Goal: Task Accomplishment & Management: Use online tool/utility

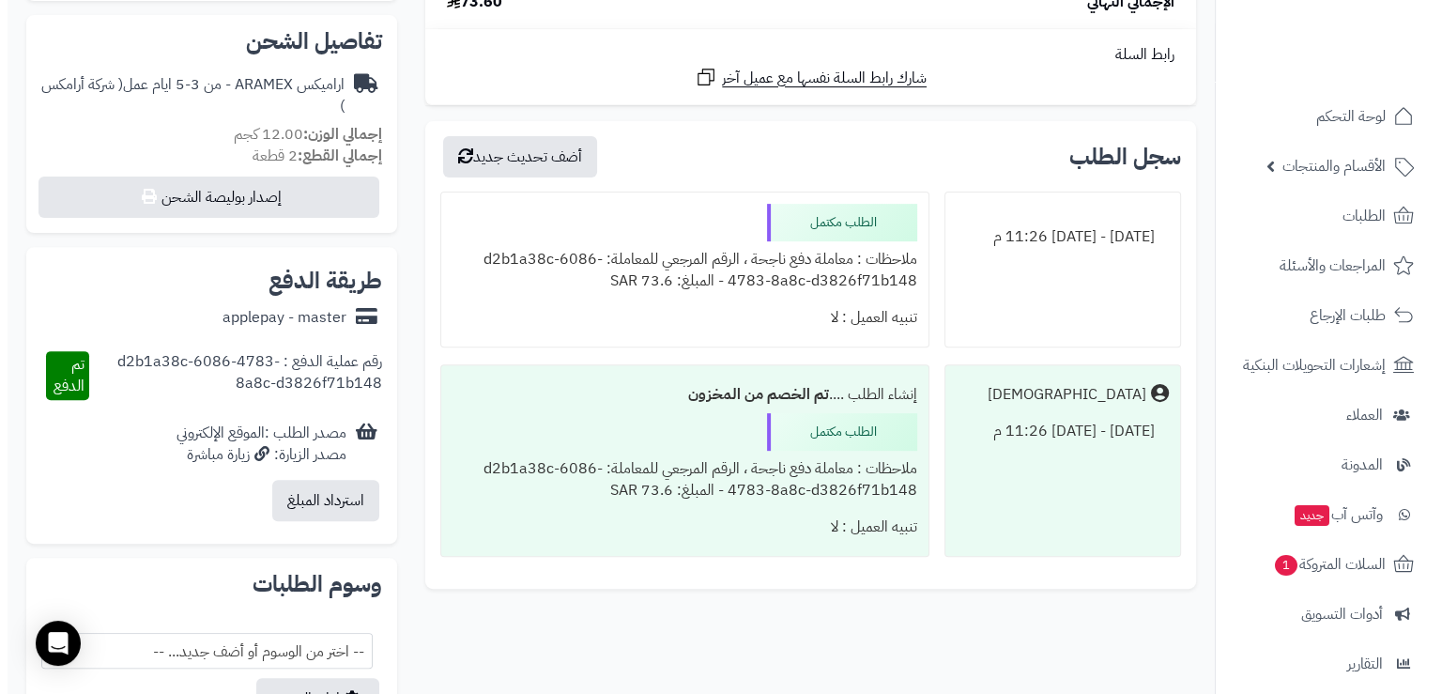
scroll to position [657, 0]
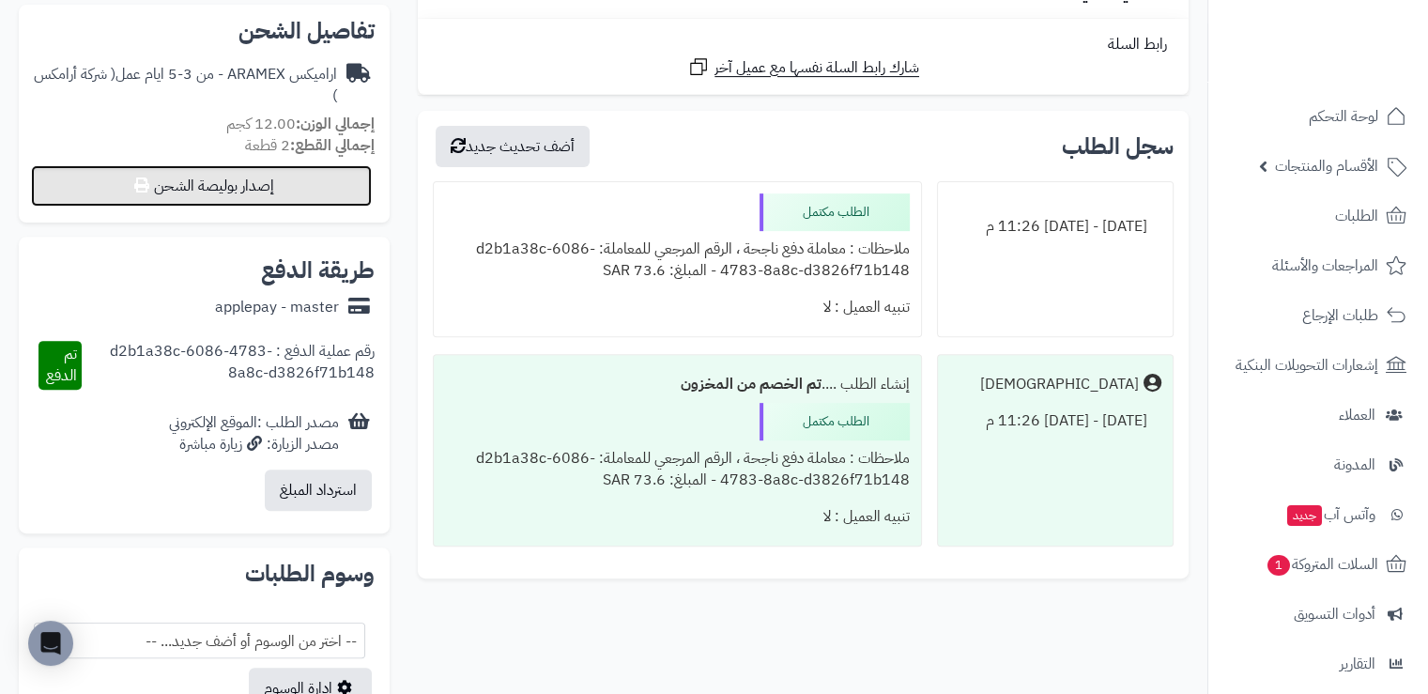
click at [278, 179] on button "إصدار بوليصة الشحن" at bounding box center [201, 185] width 341 height 41
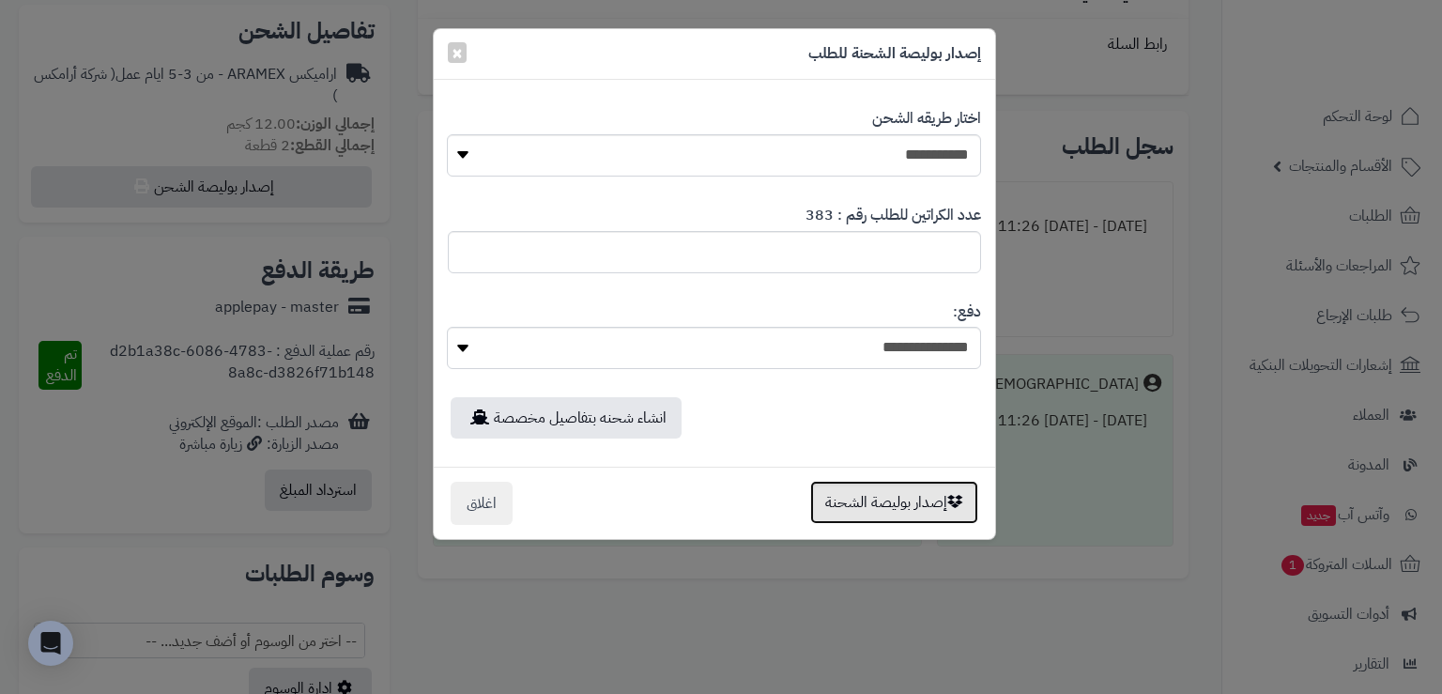
click at [892, 491] on button "إصدار بوليصة الشحنة" at bounding box center [894, 502] width 168 height 43
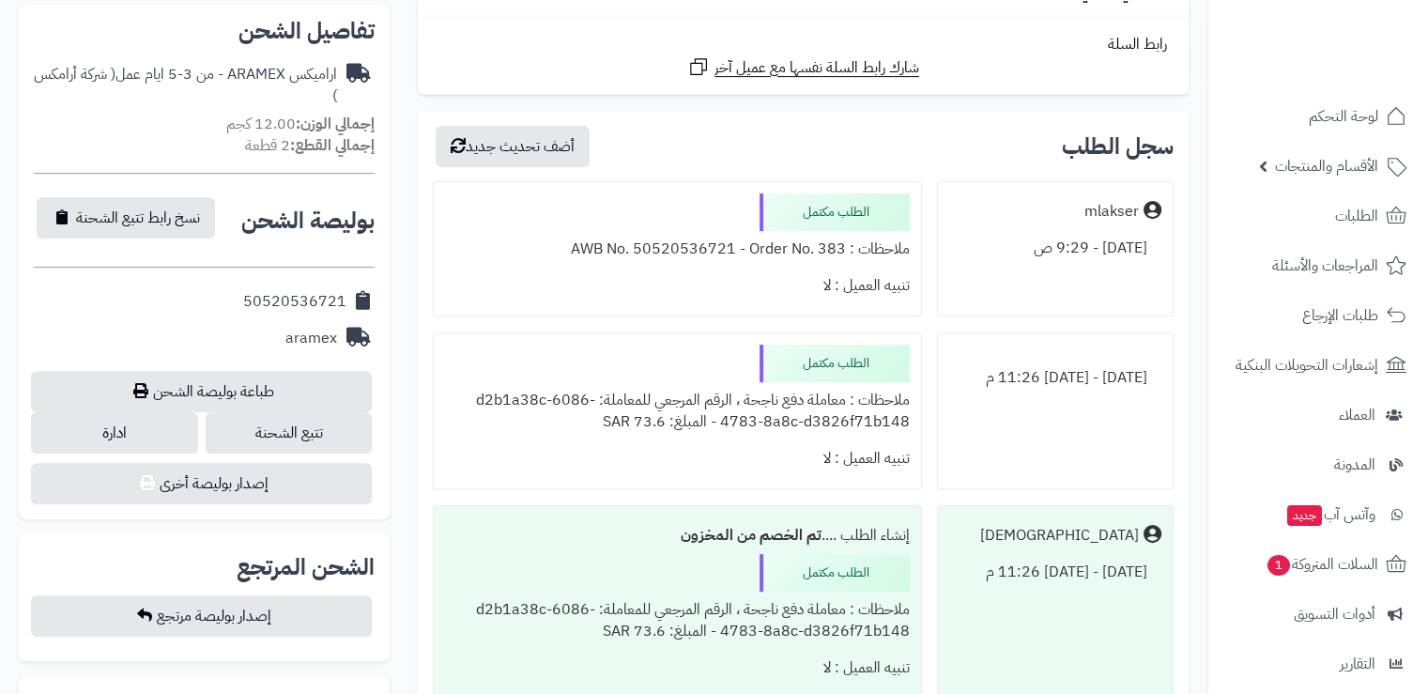
scroll to position [657, 0]
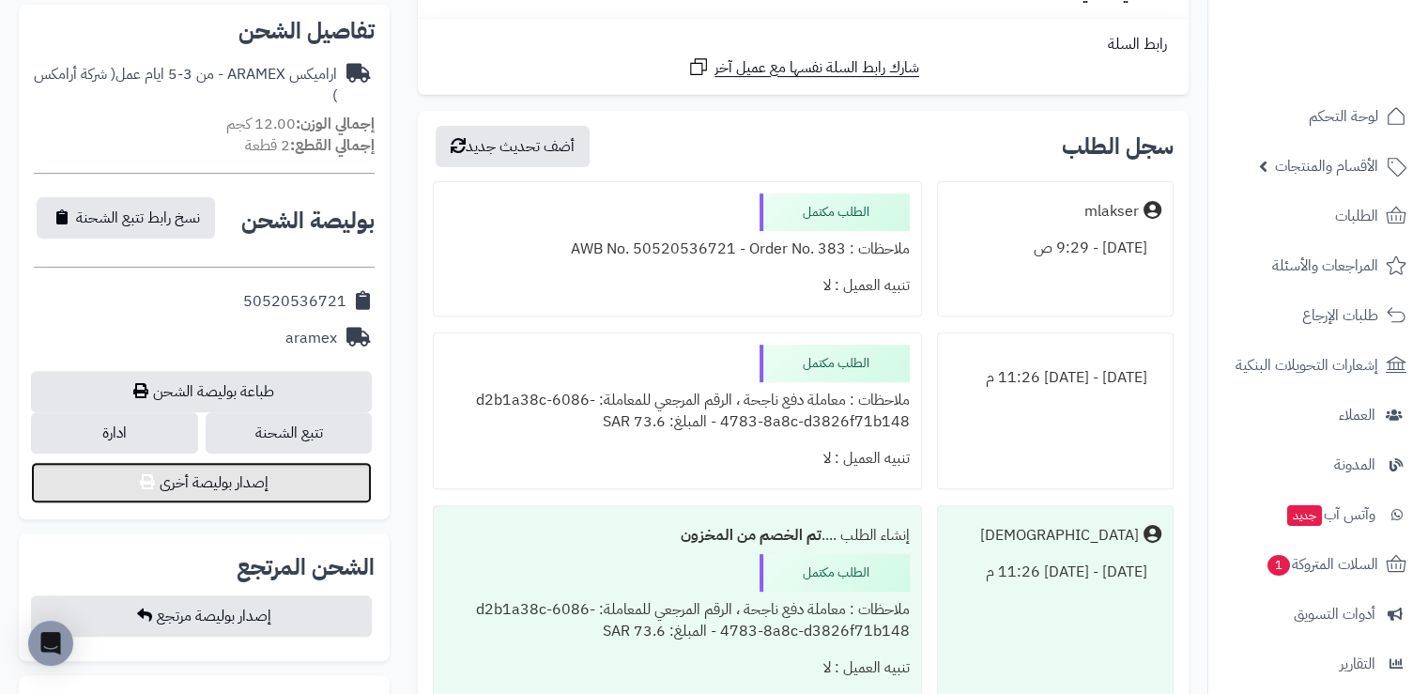
click at [270, 477] on button "إصدار بوليصة أخرى" at bounding box center [201, 482] width 341 height 41
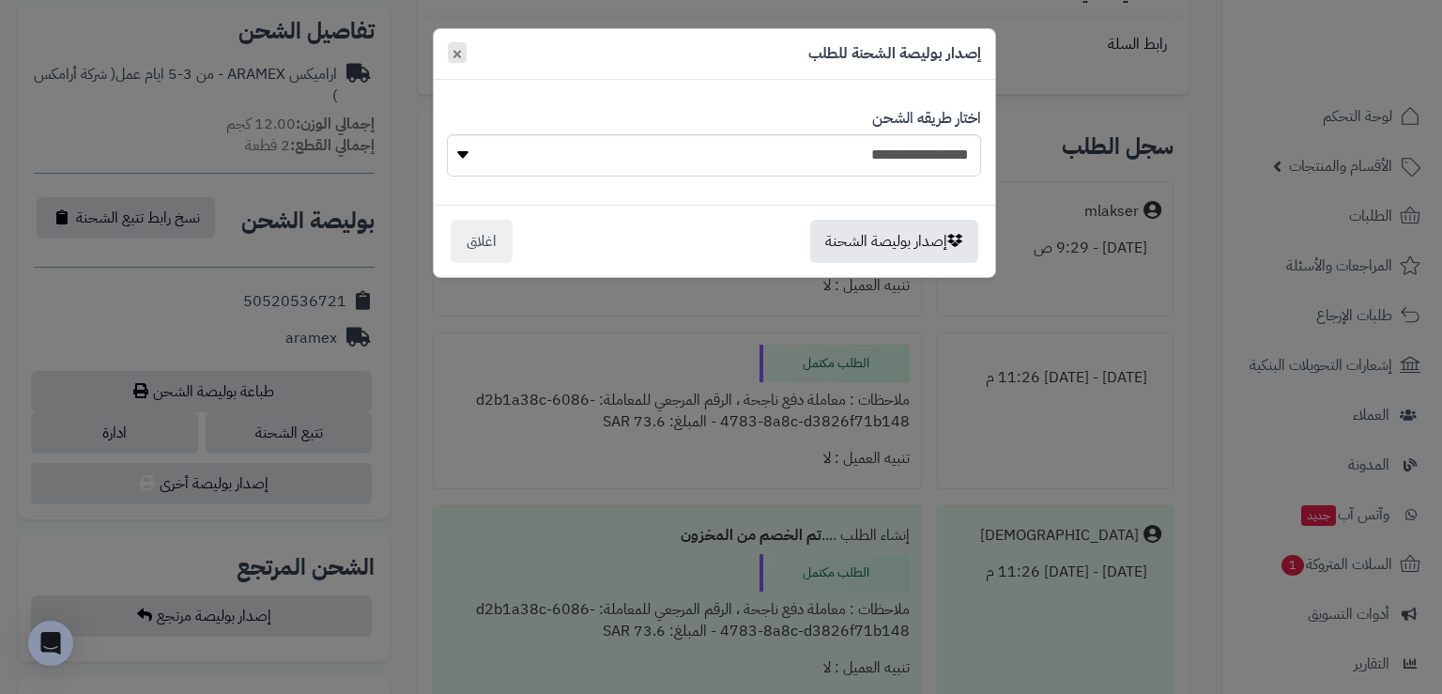
click at [454, 47] on span "×" at bounding box center [457, 53] width 11 height 28
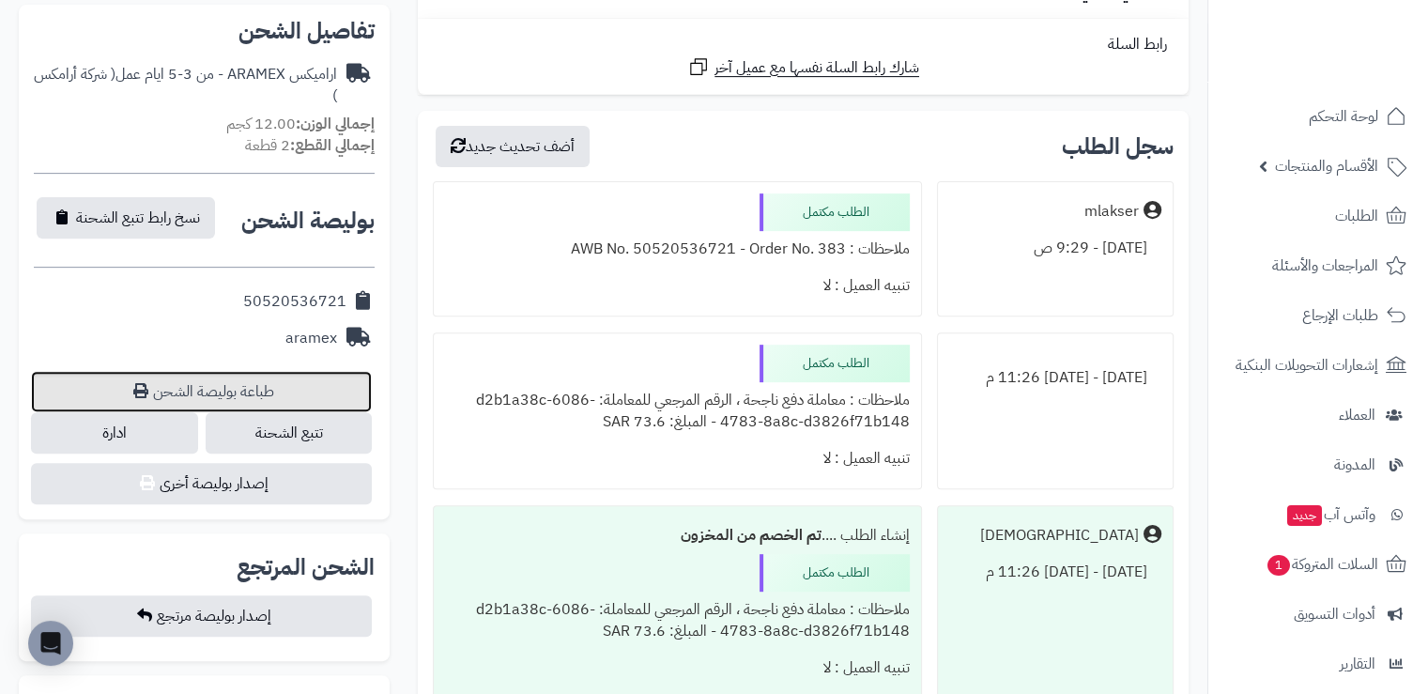
click at [215, 380] on link "طباعة بوليصة الشحن" at bounding box center [201, 391] width 341 height 41
